Goal: Communication & Community: Answer question/provide support

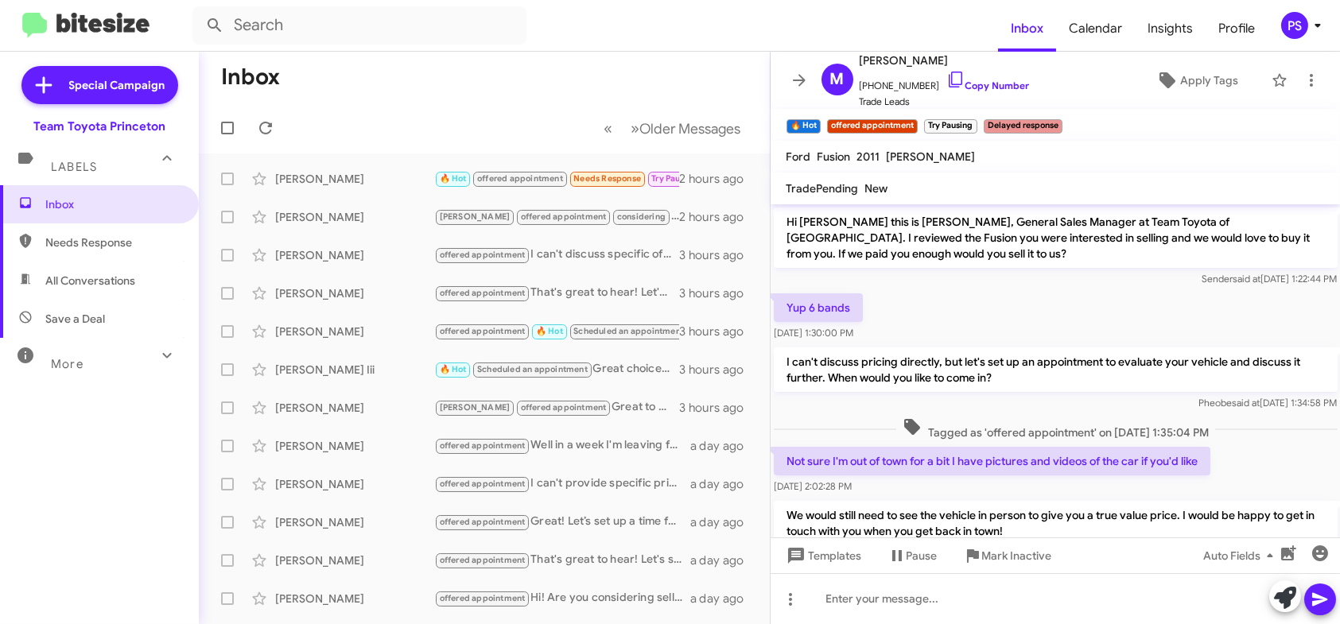
scroll to position [88, 0]
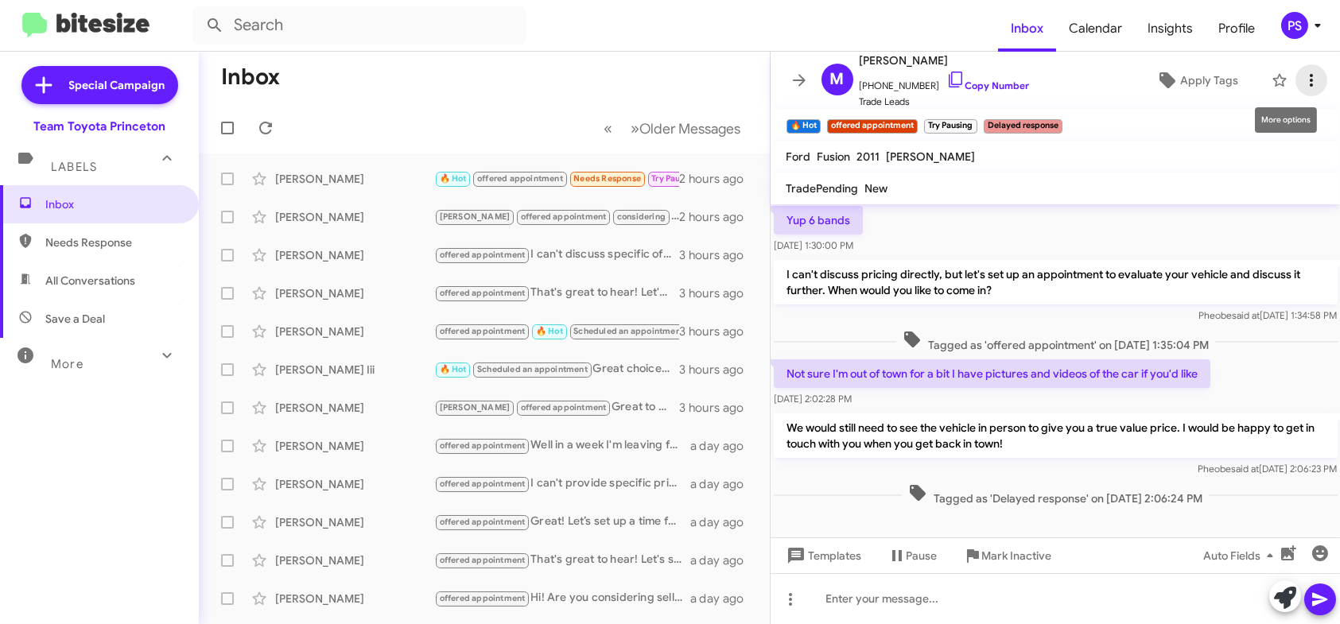
click at [1302, 86] on icon at bounding box center [1311, 80] width 19 height 19
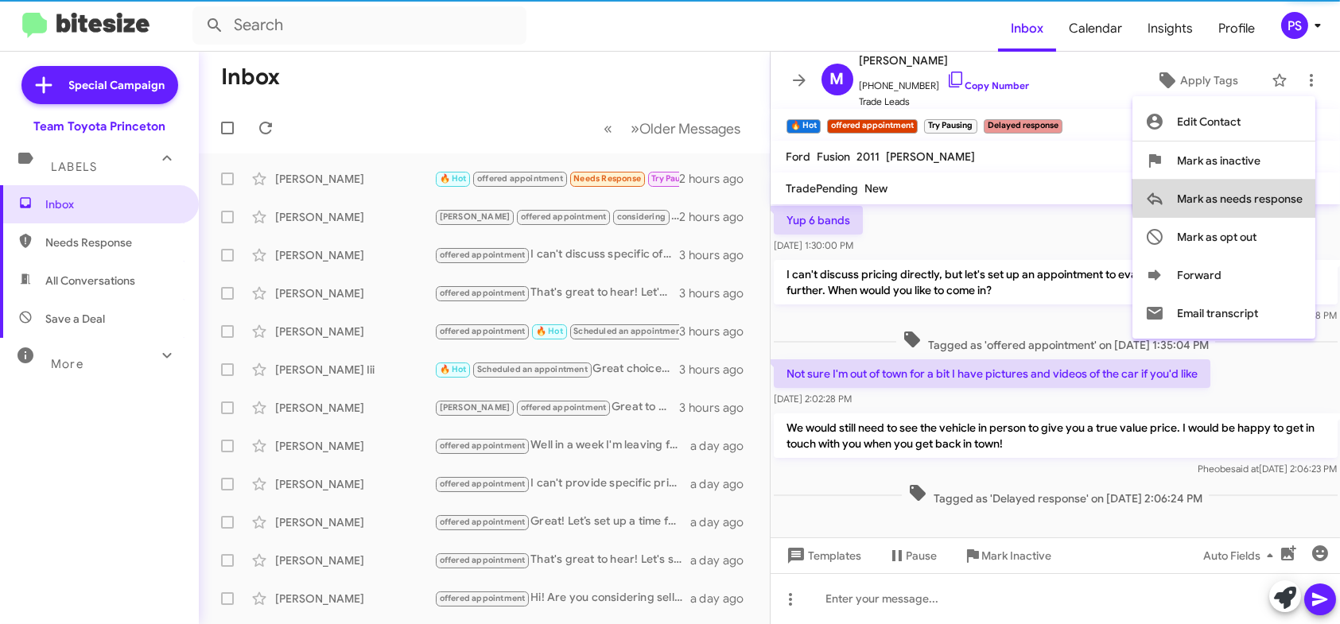
click at [1282, 193] on span "Mark as needs response" at bounding box center [1240, 199] width 126 height 38
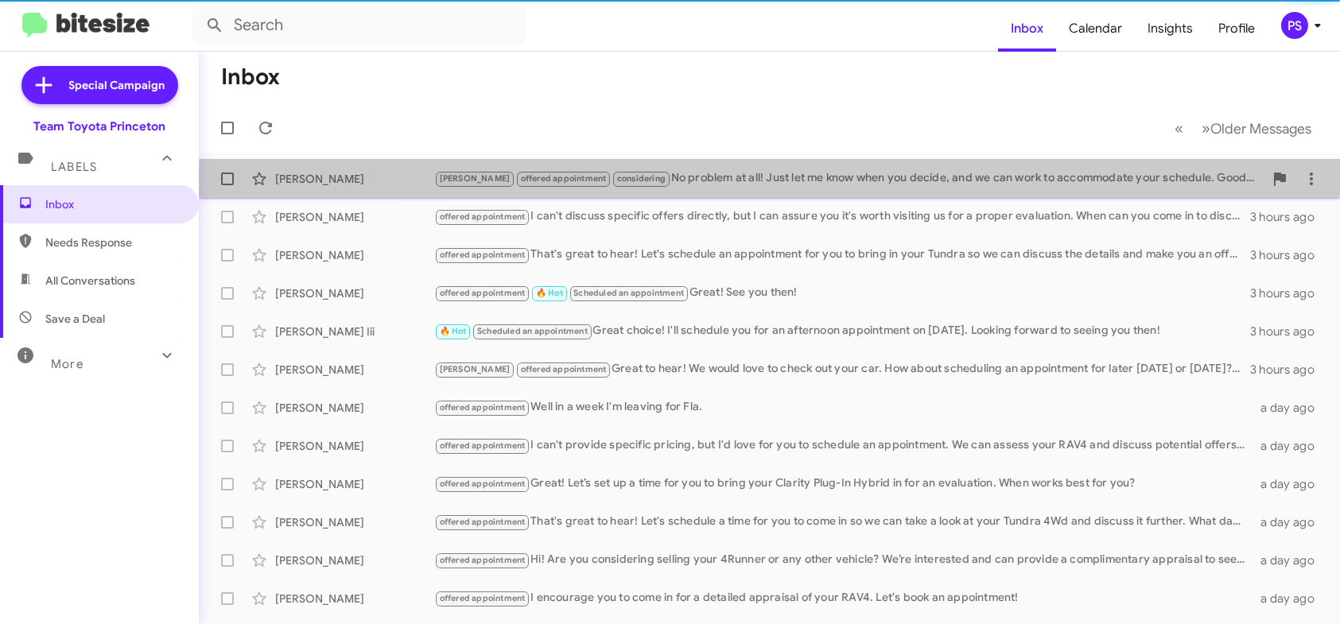
click at [862, 176] on div "[PERSON_NAME] offered appointment considering No problem at all! Just let me kn…" at bounding box center [849, 178] width 830 height 18
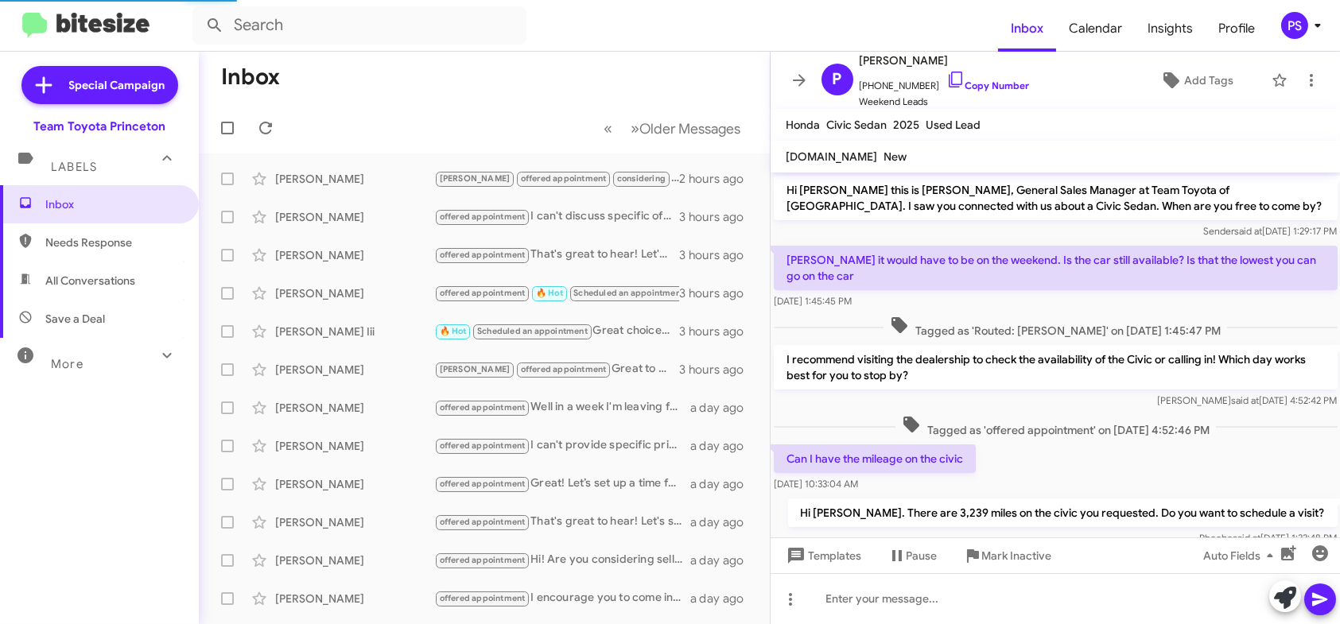
scroll to position [222, 0]
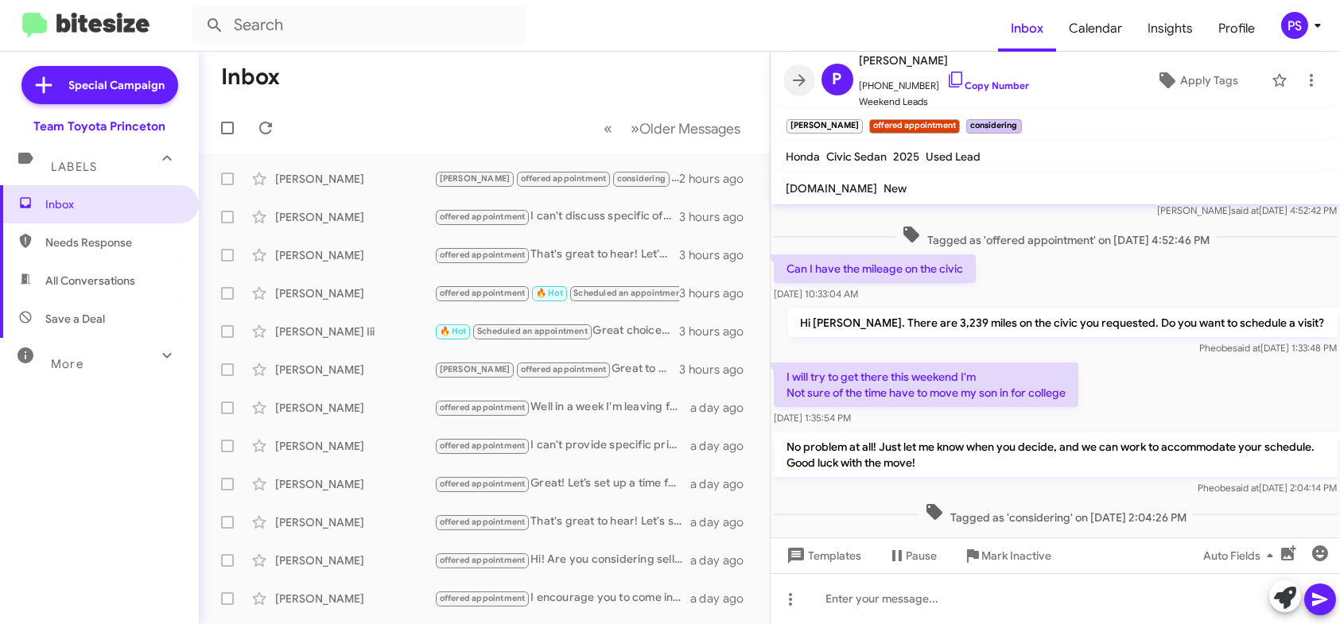
click at [786, 74] on span at bounding box center [799, 80] width 32 height 19
